Goal: Task Accomplishment & Management: Manage account settings

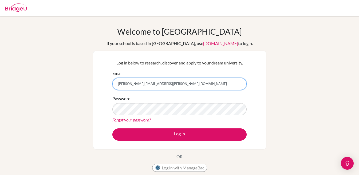
click at [143, 85] on input "[PERSON_NAME][EMAIL_ADDRESS][PERSON_NAME][DOMAIN_NAME]" at bounding box center [179, 84] width 134 height 12
type input "[PERSON_NAME][EMAIL_ADDRESS][PERSON_NAME][DOMAIN_NAME]"
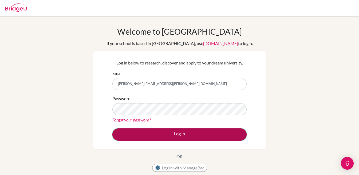
click at [178, 131] on button "Log in" at bounding box center [179, 135] width 134 height 12
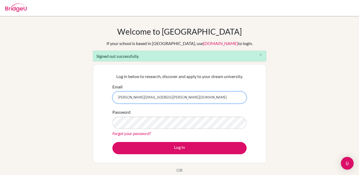
click at [143, 98] on input "[PERSON_NAME][EMAIL_ADDRESS][PERSON_NAME][DOMAIN_NAME]" at bounding box center [179, 98] width 134 height 12
type input "[PERSON_NAME][EMAIL_ADDRESS][PERSON_NAME][DOMAIN_NAME]"
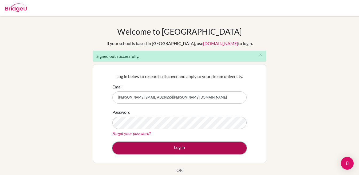
click at [183, 144] on button "Log in" at bounding box center [179, 148] width 134 height 12
